Goal: Task Accomplishment & Management: Manage account settings

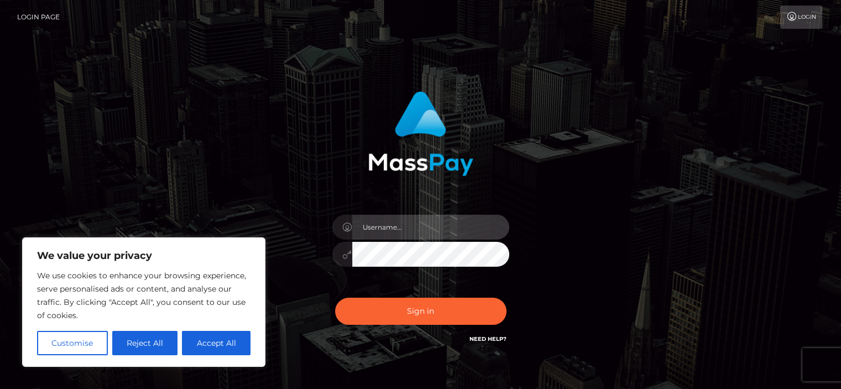
click at [393, 226] on input "text" at bounding box center [430, 227] width 157 height 25
type input "[EMAIL_ADDRESS][DOMAIN_NAME]"
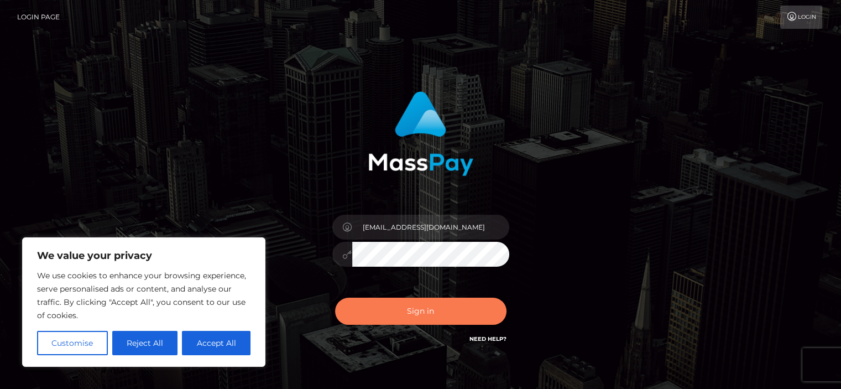
click at [439, 311] on button "Sign in" at bounding box center [420, 310] width 171 height 27
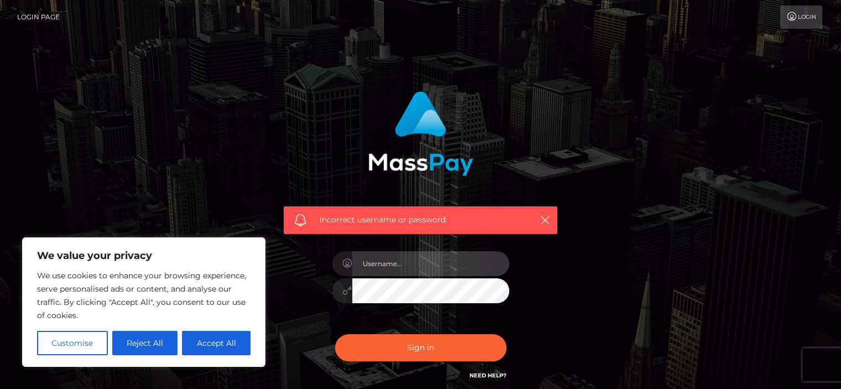
click at [425, 256] on input "text" at bounding box center [430, 263] width 157 height 25
type input "[EMAIL_ADDRESS][DOMAIN_NAME]"
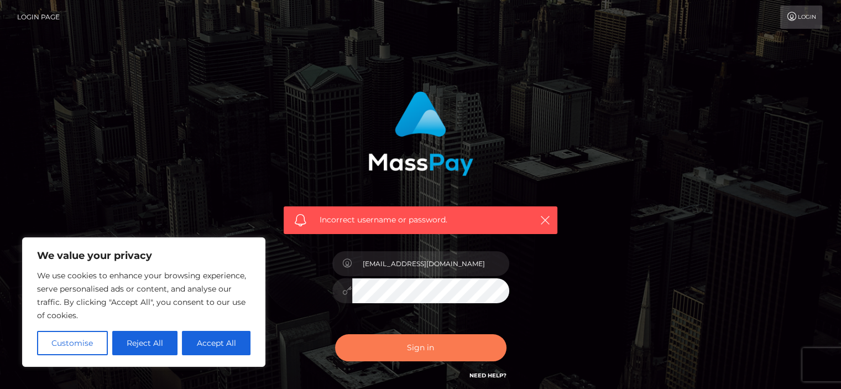
click at [442, 341] on button "Sign in" at bounding box center [420, 347] width 171 height 27
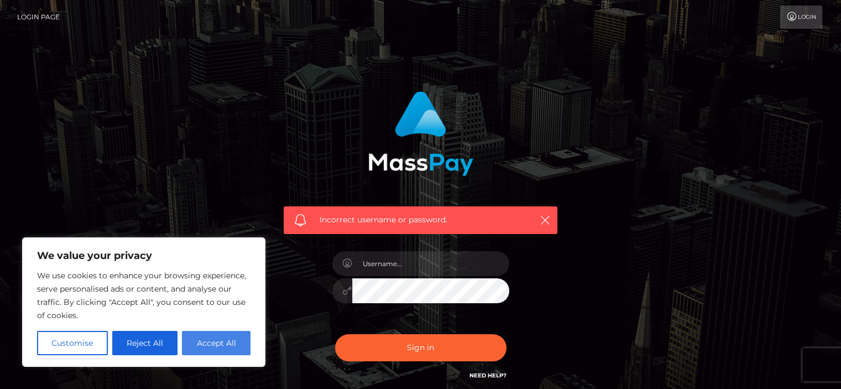
click at [210, 347] on button "Accept All" at bounding box center [216, 343] width 69 height 24
checkbox input "true"
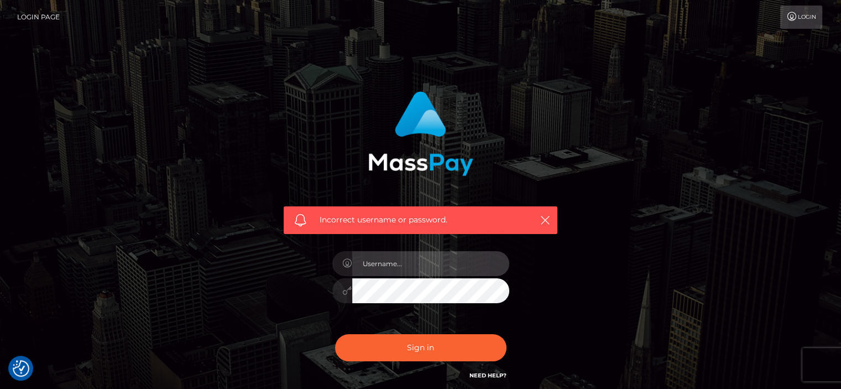
click at [395, 267] on input "text" at bounding box center [430, 263] width 157 height 25
